Goal: Navigation & Orientation: Find specific page/section

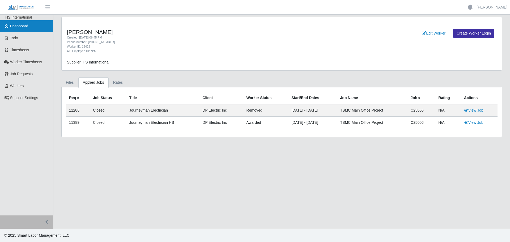
click at [11, 29] on link "Dashboard" at bounding box center [26, 26] width 53 height 12
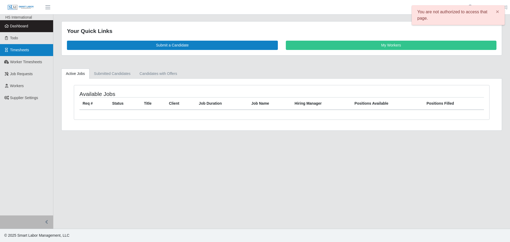
click at [26, 50] on span "Timesheets" at bounding box center [19, 50] width 19 height 4
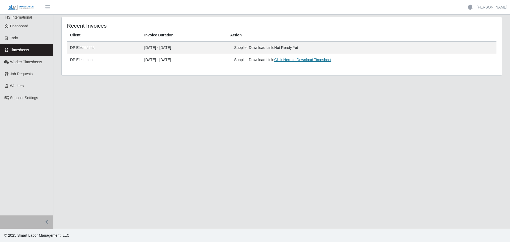
click at [308, 60] on link "Click Here to Download Timesheet" at bounding box center [302, 60] width 57 height 4
click at [19, 26] on span "Dashboard" at bounding box center [19, 26] width 18 height 4
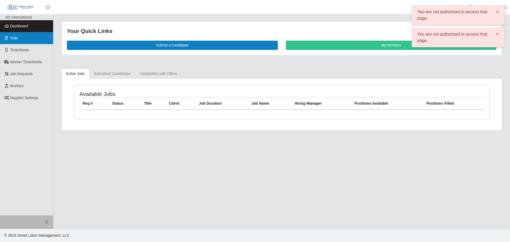
click at [21, 40] on link "Todo" at bounding box center [26, 38] width 53 height 12
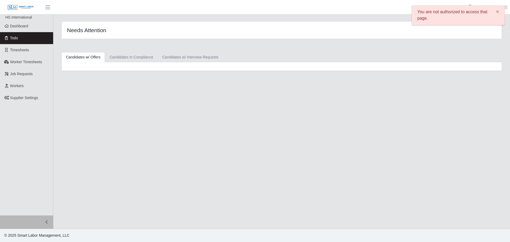
click at [22, 49] on span "Timesheets" at bounding box center [19, 50] width 19 height 4
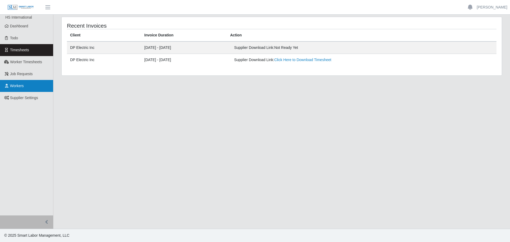
click at [16, 87] on span "Workers" at bounding box center [17, 86] width 14 height 4
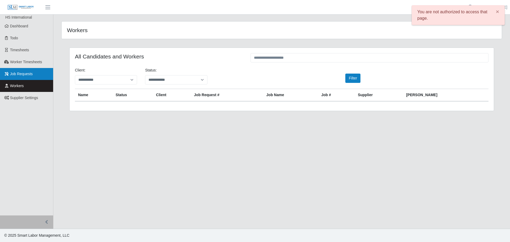
click at [15, 75] on span "Job Requests" at bounding box center [21, 74] width 23 height 4
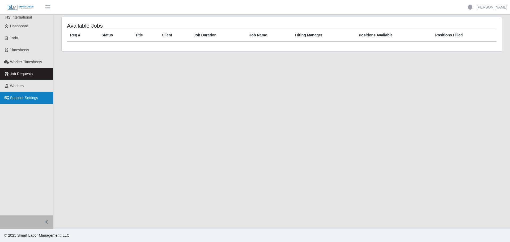
click at [20, 94] on link "Supplier Settings" at bounding box center [26, 98] width 53 height 12
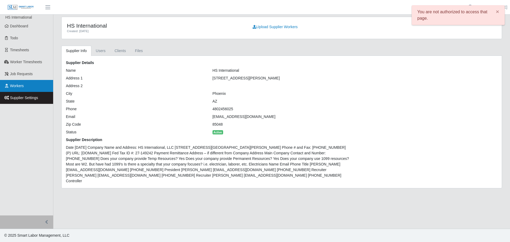
click at [16, 91] on link "Workers" at bounding box center [26, 86] width 53 height 12
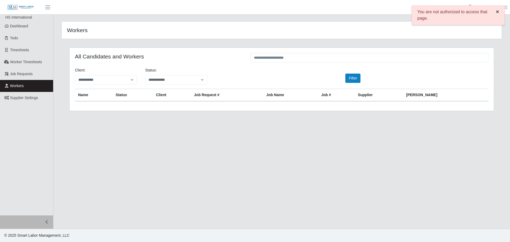
click at [499, 14] on button "×" at bounding box center [497, 12] width 14 height 12
click at [283, 61] on input "text" at bounding box center [369, 57] width 238 height 9
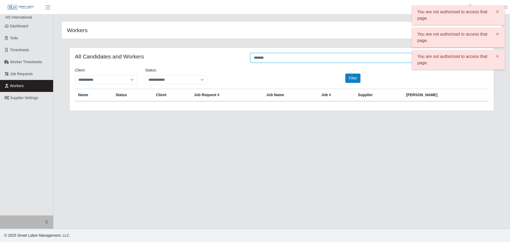
type input "*******"
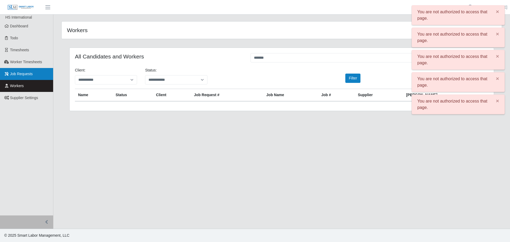
click at [21, 72] on span "Job Requests" at bounding box center [21, 74] width 23 height 4
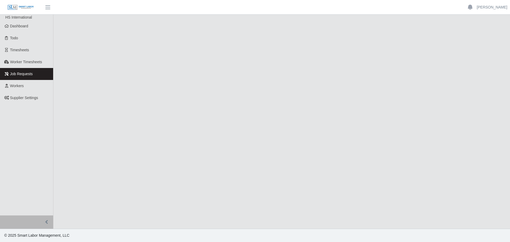
click at [21, 63] on span "Worker Timesheets" at bounding box center [26, 62] width 32 height 4
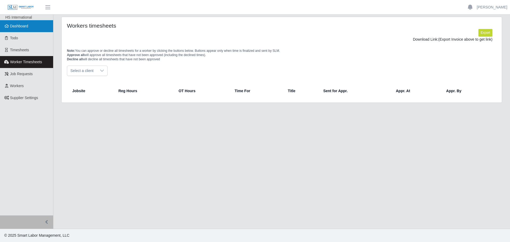
click at [14, 29] on link "Dashboard" at bounding box center [26, 26] width 53 height 12
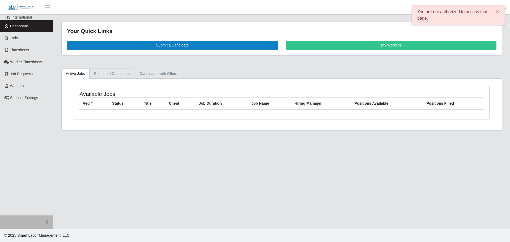
click at [114, 73] on link "Submitted Candidates" at bounding box center [112, 73] width 46 height 10
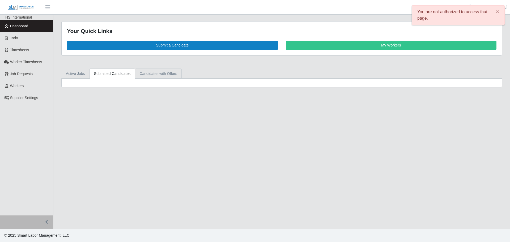
click at [151, 76] on link "Candidates with Offers" at bounding box center [158, 73] width 46 height 10
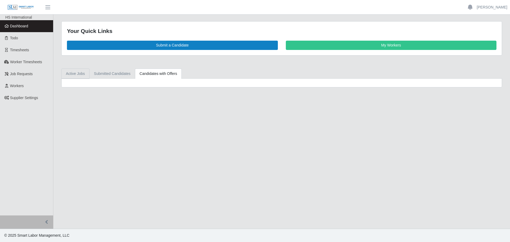
click at [78, 73] on link "Active Jobs" at bounding box center [75, 73] width 28 height 10
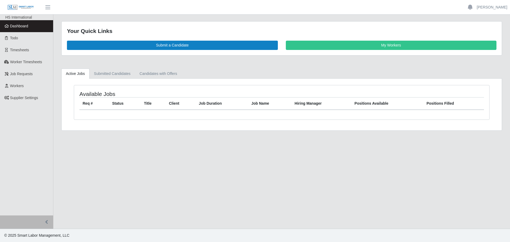
click at [5, 32] on link "Dashboard" at bounding box center [26, 26] width 53 height 12
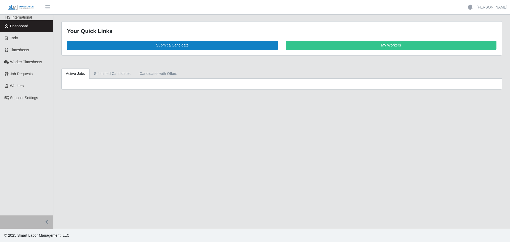
click at [9, 35] on link "Todo" at bounding box center [26, 38] width 53 height 12
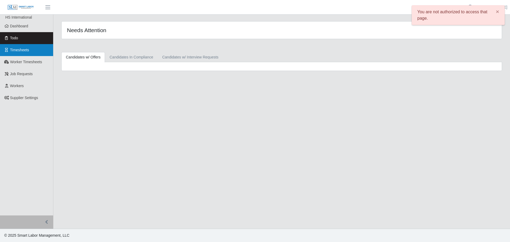
click at [18, 49] on span "Timesheets" at bounding box center [19, 50] width 19 height 4
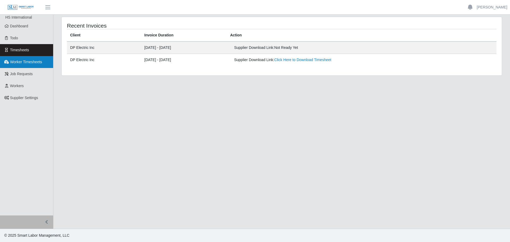
click at [27, 62] on span "Worker Timesheets" at bounding box center [26, 62] width 32 height 4
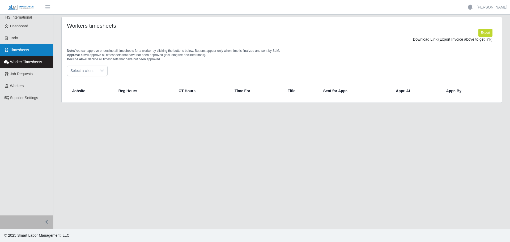
click at [20, 50] on span "Timesheets" at bounding box center [19, 50] width 19 height 4
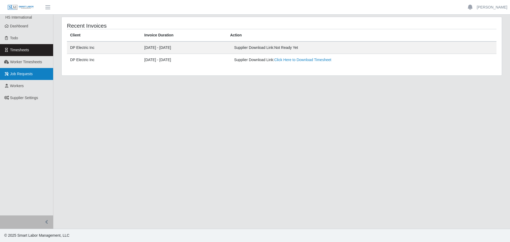
click at [28, 75] on span "Job Requests" at bounding box center [21, 74] width 23 height 4
